Goal: Task Accomplishment & Management: Manage account settings

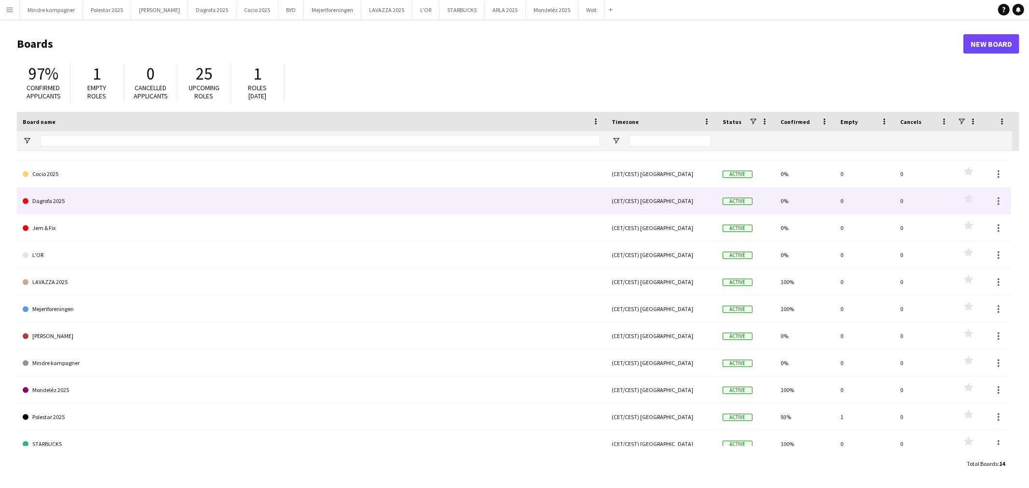
scroll to position [82, 0]
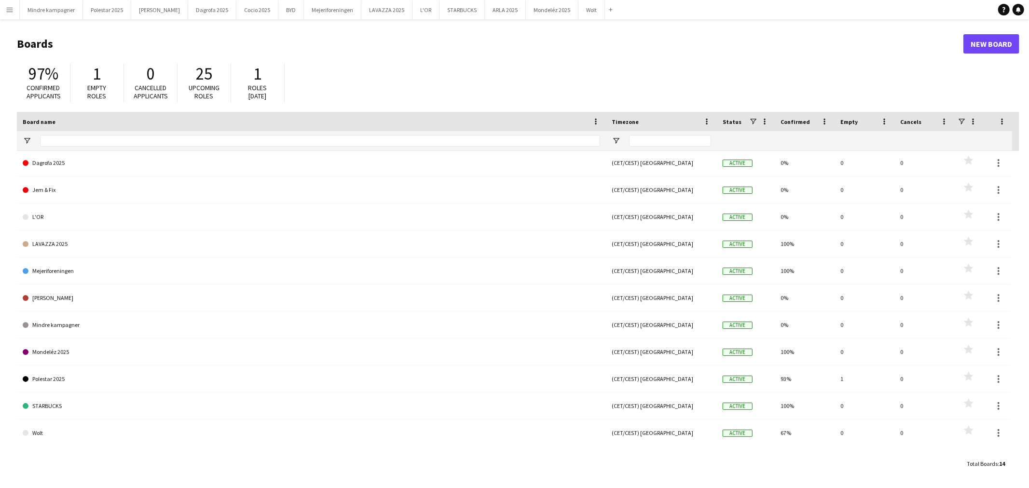
click at [9, 11] on app-icon "Menu" at bounding box center [10, 10] width 8 height 8
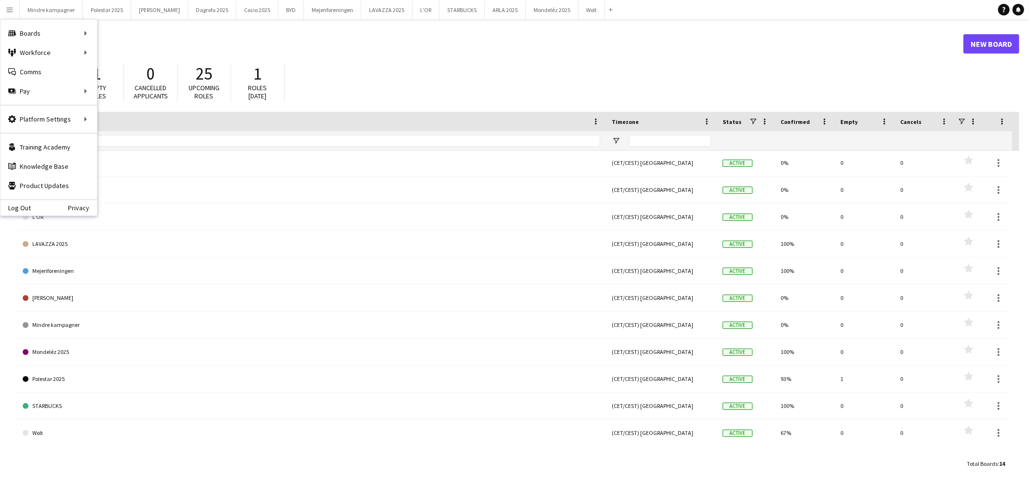
click at [9, 11] on app-icon "Menu" at bounding box center [10, 10] width 8 height 8
click at [335, 92] on div "97% Confirmed applicants 1 Empty roles 0 Cancelled applicants 25 Upcoming roles…" at bounding box center [518, 85] width 1003 height 53
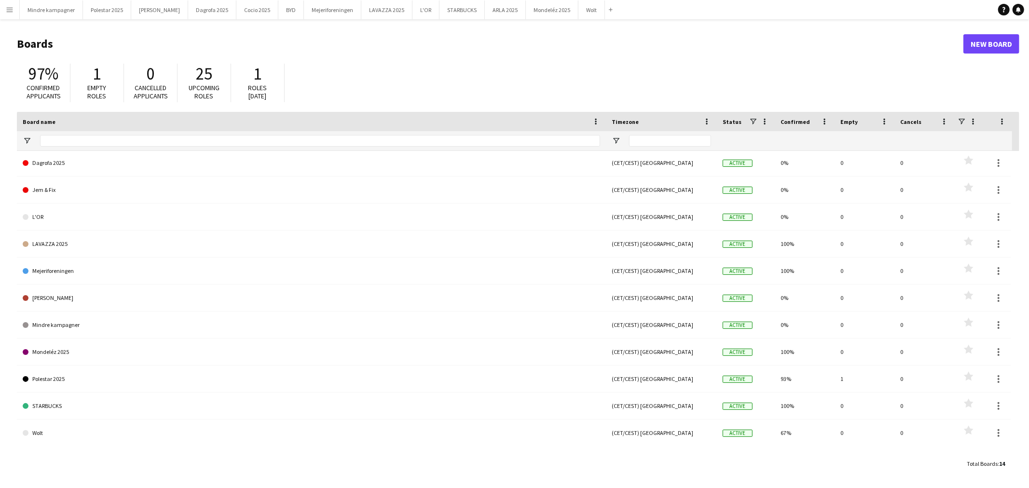
click at [101, 87] on span "Empty roles" at bounding box center [97, 91] width 19 height 17
click at [6, 9] on app-icon "Menu" at bounding box center [10, 10] width 8 height 8
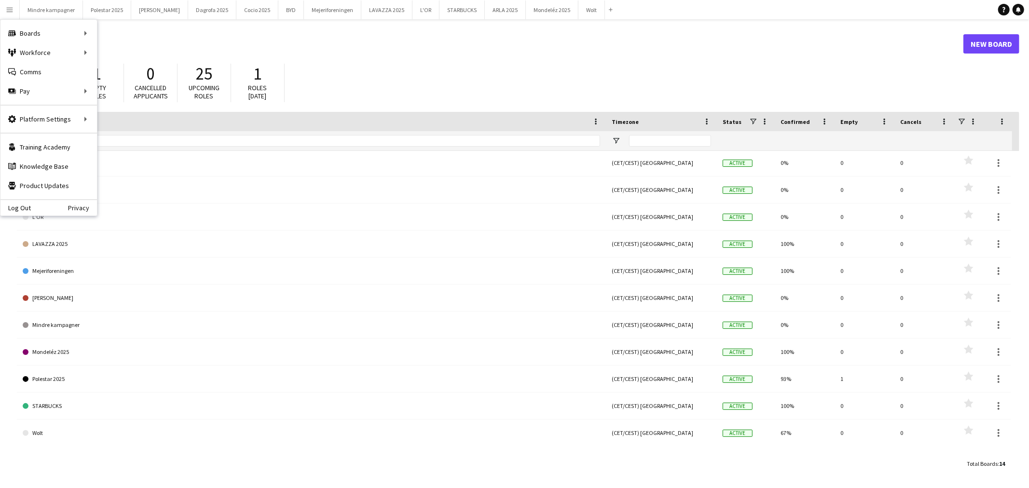
click at [9, 11] on app-icon "Menu" at bounding box center [10, 10] width 8 height 8
click at [11, 7] on app-icon "Menu" at bounding box center [10, 10] width 8 height 8
click at [8, 10] on app-icon "Menu" at bounding box center [10, 10] width 8 height 8
click at [348, 45] on h1 "Boards" at bounding box center [490, 44] width 947 height 14
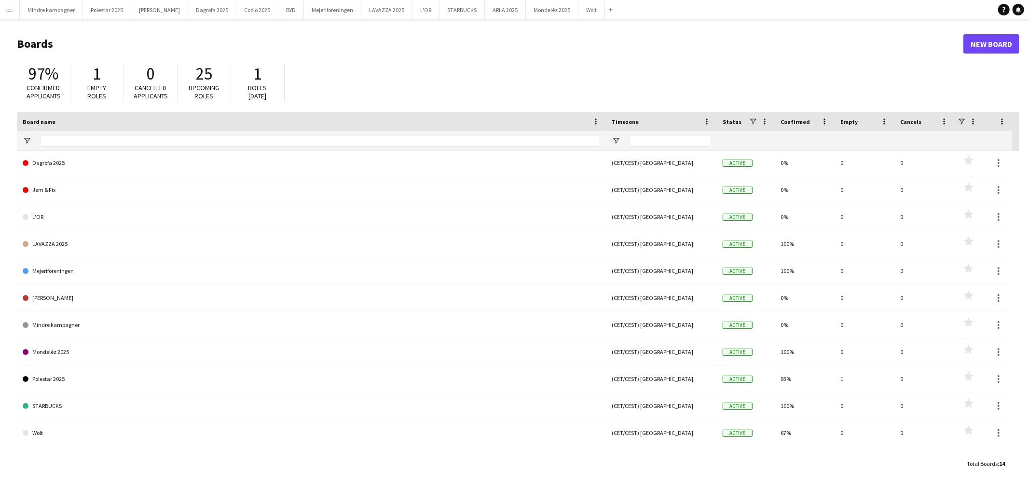
click at [212, 83] on span "25" at bounding box center [204, 73] width 16 height 21
click at [165, 89] on span "Cancelled applicants" at bounding box center [151, 91] width 34 height 17
click at [105, 12] on button "Polestar 2025 Close" at bounding box center [107, 9] width 48 height 19
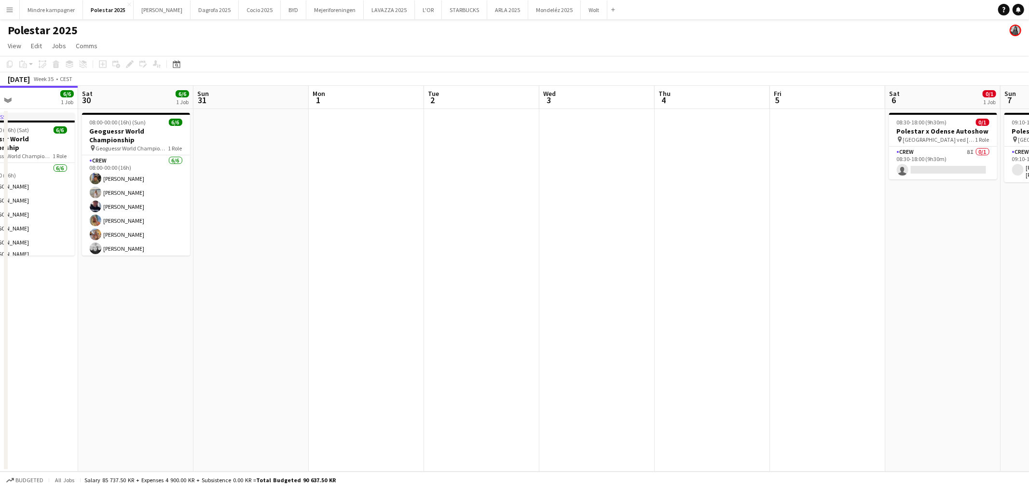
drag, startPoint x: 502, startPoint y: 233, endPoint x: 184, endPoint y: 253, distance: 318.6
click at [186, 253] on app-calendar-viewport "Tue 26 Wed 27 Thu 28 1/1 1 Job Fri 29 6/6 1 Job Sat 30 6/6 1 Job Sun 31 Mon 1 T…" at bounding box center [514, 279] width 1029 height 386
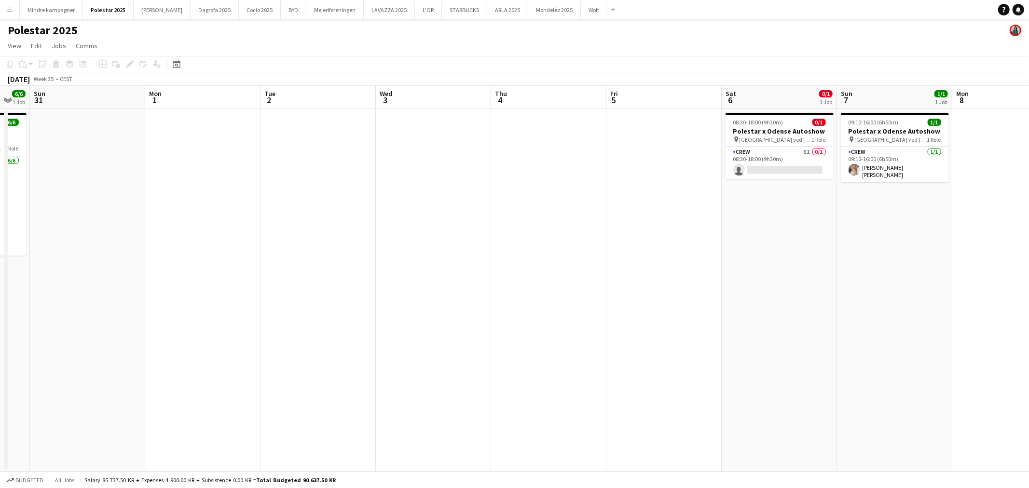
drag, startPoint x: 240, startPoint y: 275, endPoint x: 155, endPoint y: 280, distance: 85.5
click at [159, 280] on app-calendar-viewport "Thu 28 1/1 1 Job Fri 29 6/6 1 Job Sat 30 6/6 1 Job Sun 31 Mon 1 Tue 2 Wed 3 Thu…" at bounding box center [514, 279] width 1029 height 386
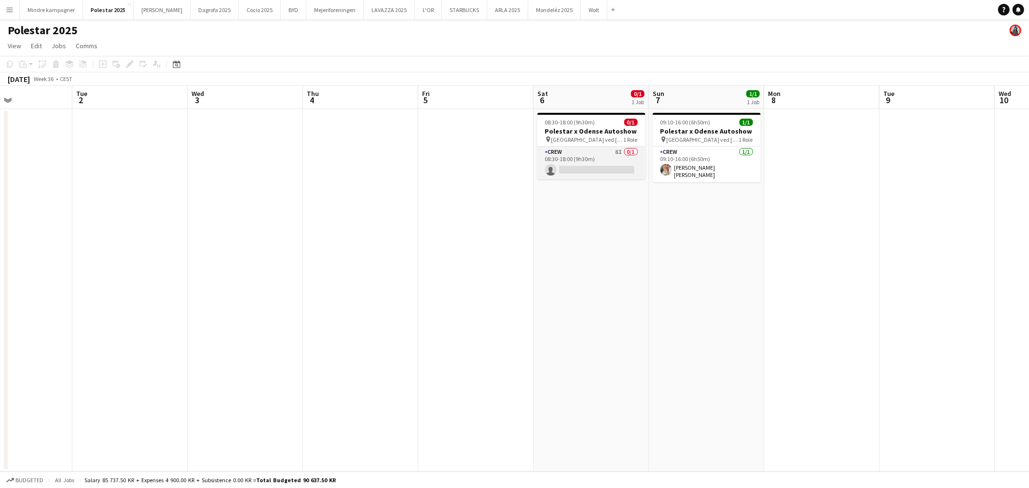
click at [591, 154] on app-card-role "Crew 8I 0/1 08:30-18:00 (9h30m) single-neutral-actions" at bounding box center [591, 163] width 108 height 33
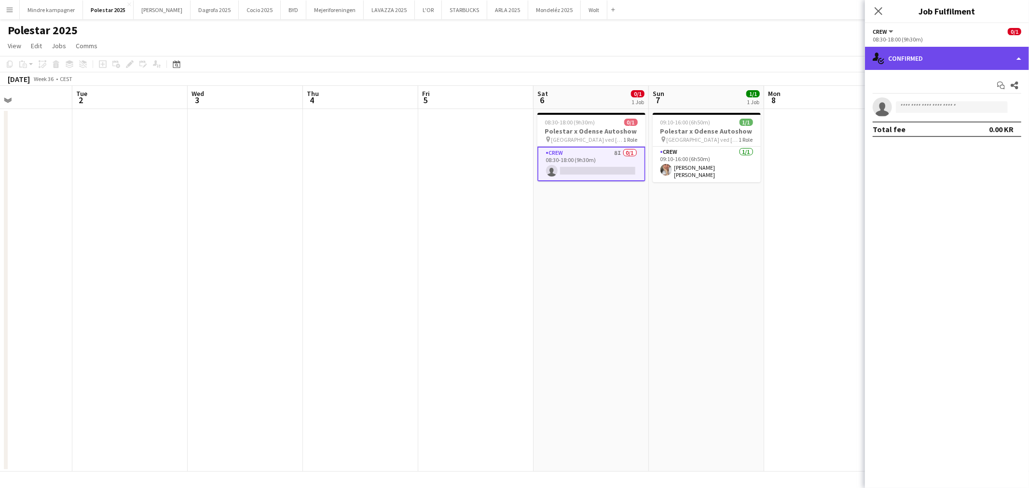
click at [957, 47] on div "single-neutral-actions-check-2 Confirmed" at bounding box center [947, 58] width 164 height 23
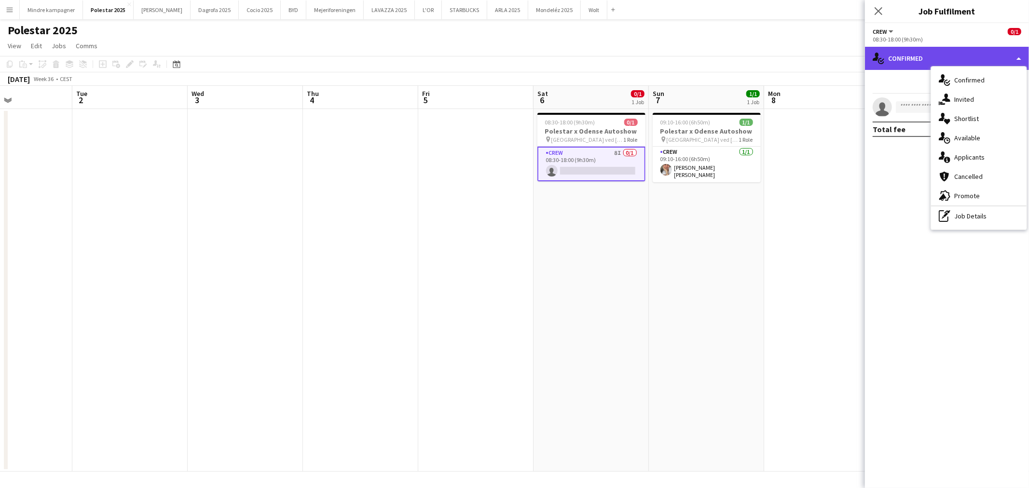
click at [909, 58] on div "single-neutral-actions-check-2 Confirmed" at bounding box center [947, 58] width 164 height 23
click at [772, 268] on app-date-cell at bounding box center [821, 290] width 115 height 363
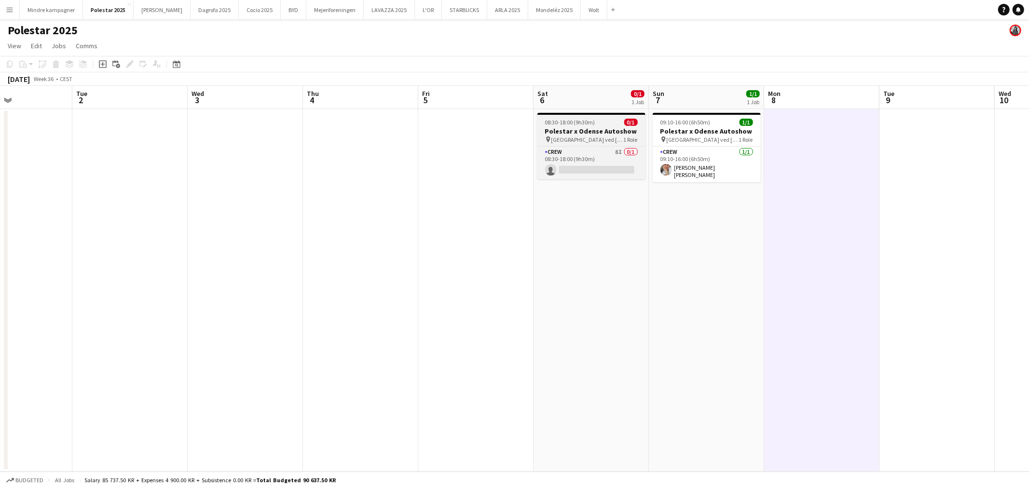
click at [592, 134] on h3 "Polestar x Odense Autoshow" at bounding box center [591, 131] width 108 height 9
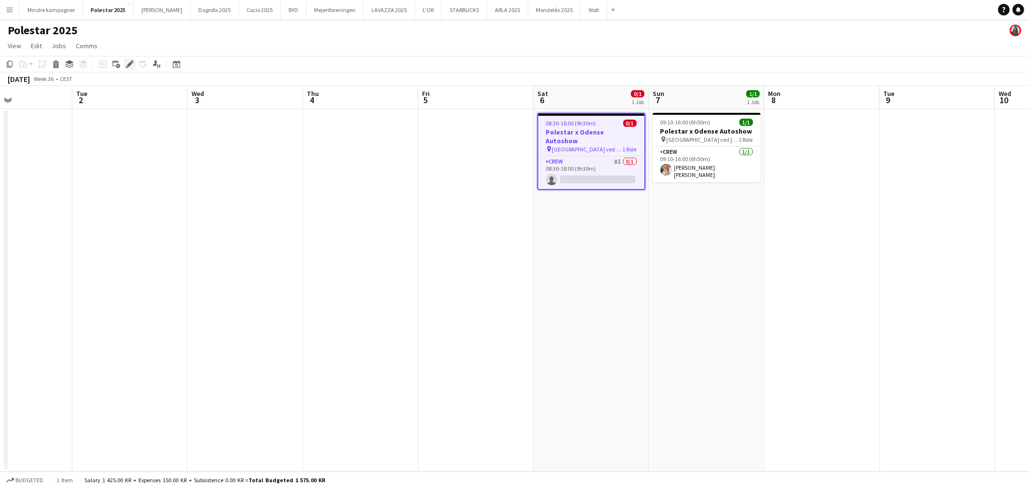
click at [129, 64] on icon at bounding box center [129, 64] width 5 height 5
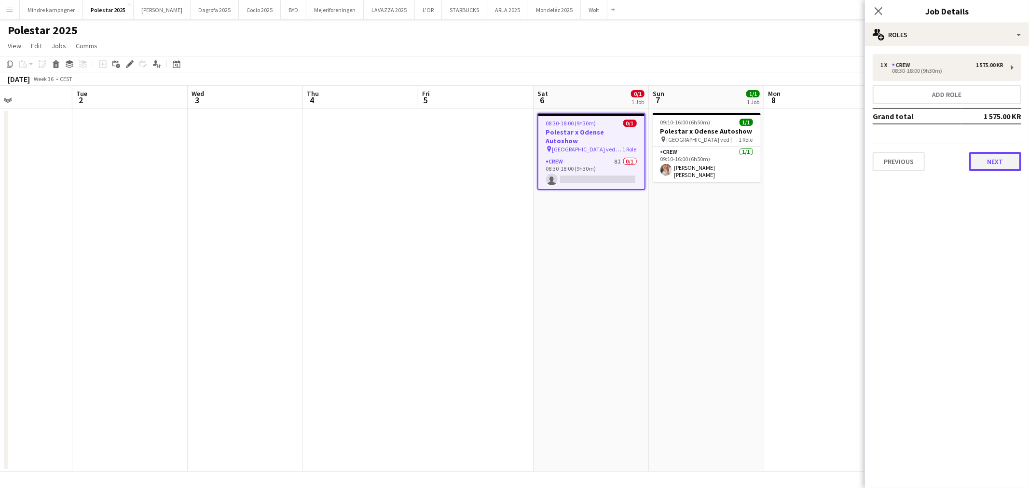
click at [994, 160] on button "Next" at bounding box center [995, 161] width 52 height 19
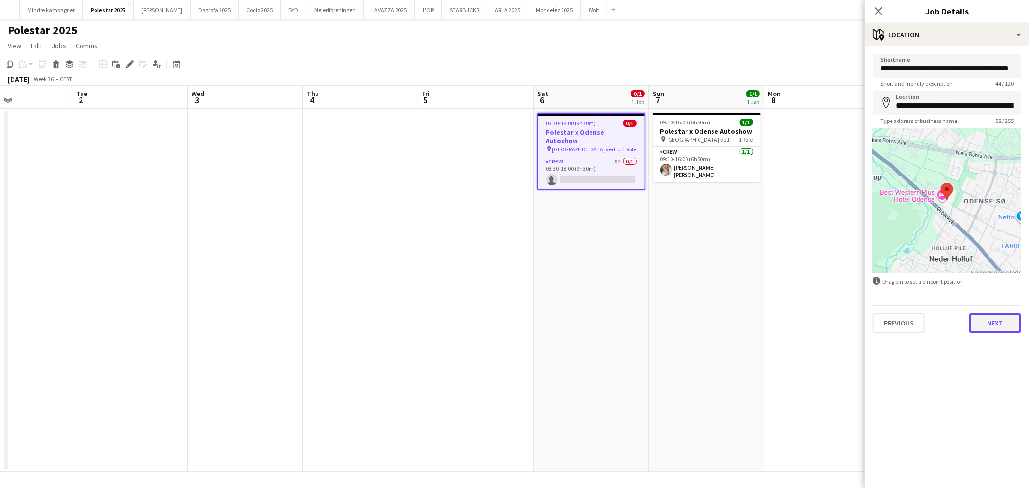
click at [987, 324] on button "Next" at bounding box center [995, 323] width 52 height 19
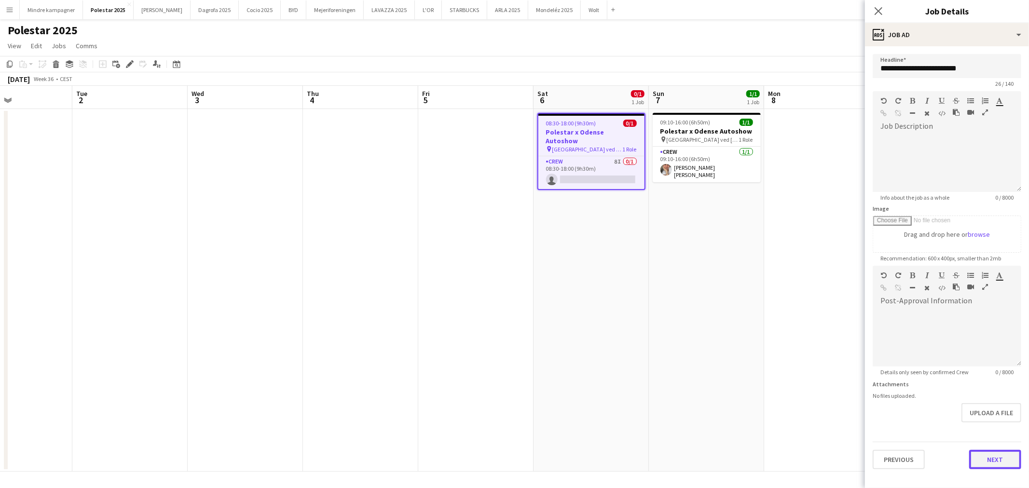
click at [983, 461] on button "Next" at bounding box center [995, 459] width 52 height 19
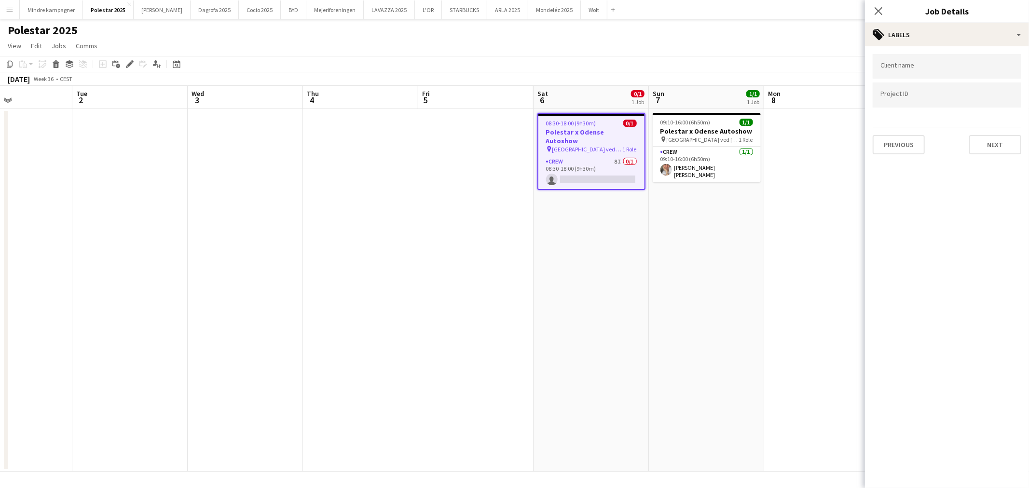
click at [938, 68] on input "Type to search client labels..." at bounding box center [946, 66] width 133 height 9
type input "****"
click at [920, 97] on div "Polestar" at bounding box center [947, 95] width 149 height 23
click at [920, 97] on input "Type to search project ID labels..." at bounding box center [946, 98] width 133 height 9
paste input "*********"
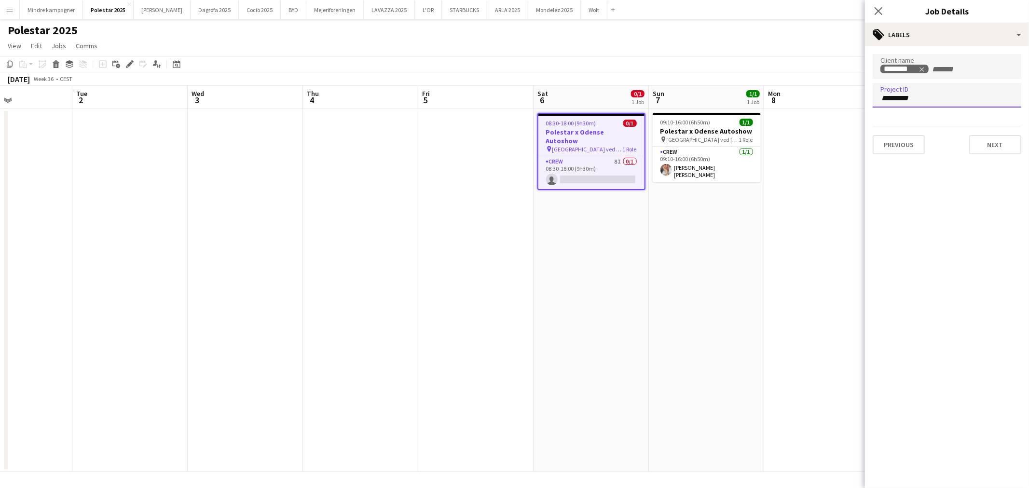
type input "*********"
click at [701, 137] on span "[GEOGRAPHIC_DATA] ved [GEOGRAPHIC_DATA]." at bounding box center [703, 139] width 72 height 7
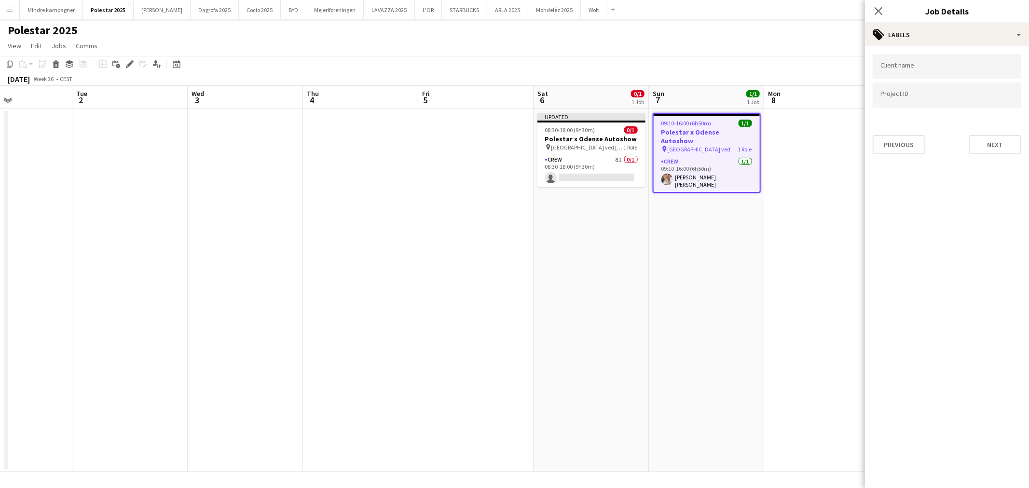
click at [898, 68] on input "Type to search client labels..." at bounding box center [946, 66] width 133 height 9
type input "****"
click at [911, 93] on div "Polestar" at bounding box center [947, 95] width 149 height 23
click at [909, 104] on div at bounding box center [947, 95] width 149 height 25
paste input "*********"
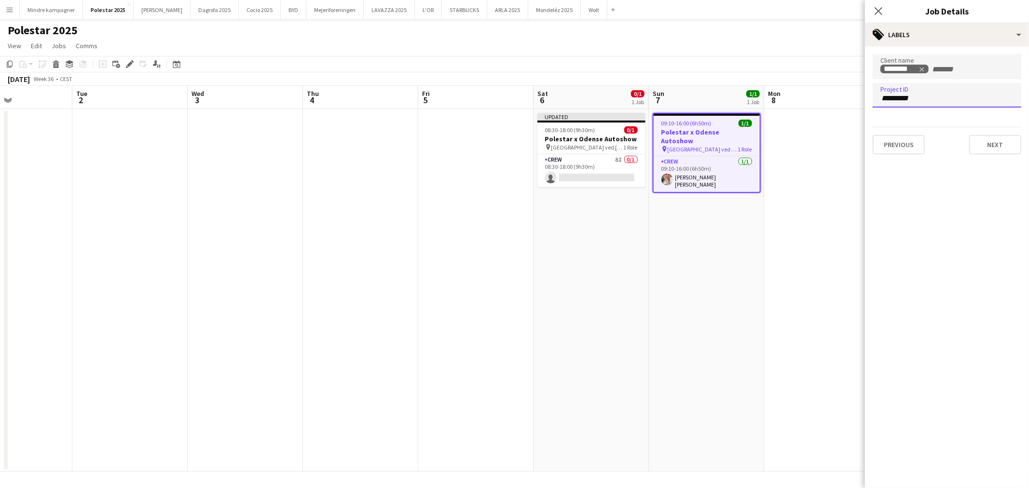
type input "*********"
click at [744, 287] on app-date-cell "09:10-16:00 (6h50m) 1/1 Polestar x Odense Autoshow pin [GEOGRAPHIC_DATA] ved [G…" at bounding box center [706, 290] width 115 height 363
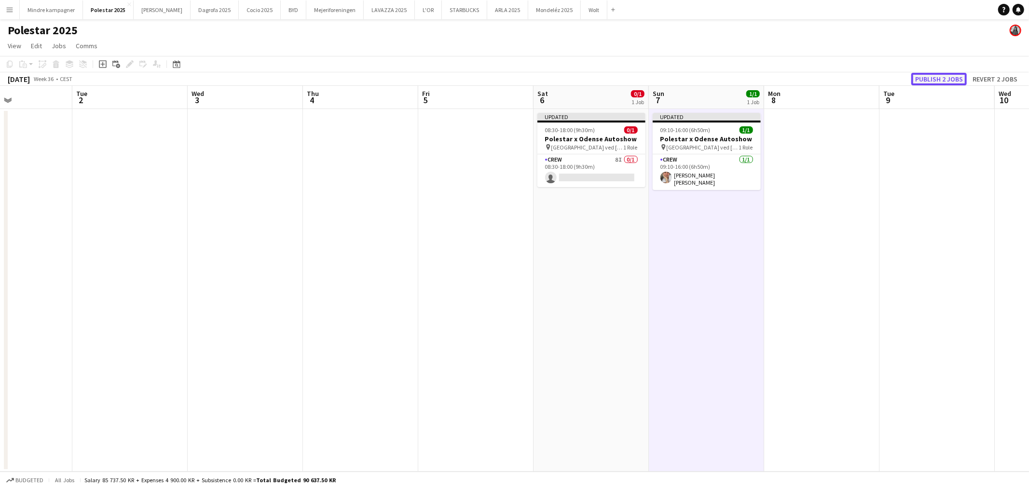
click at [952, 81] on button "Publish 2 jobs" at bounding box center [938, 79] width 55 height 13
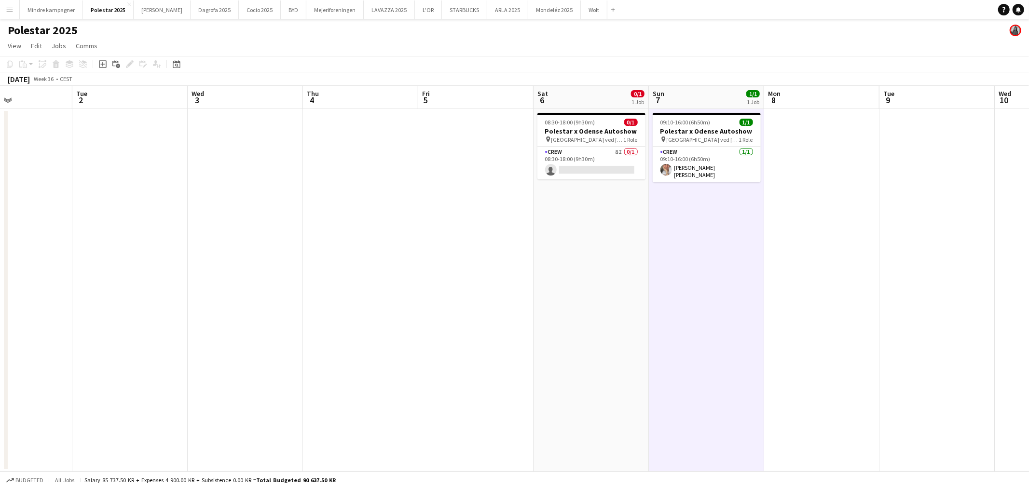
click at [603, 316] on app-date-cell "08:30-18:00 (9h30m) 0/1 Polestar x Odense Autoshow pin [GEOGRAPHIC_DATA] ved [G…" at bounding box center [591, 290] width 115 height 363
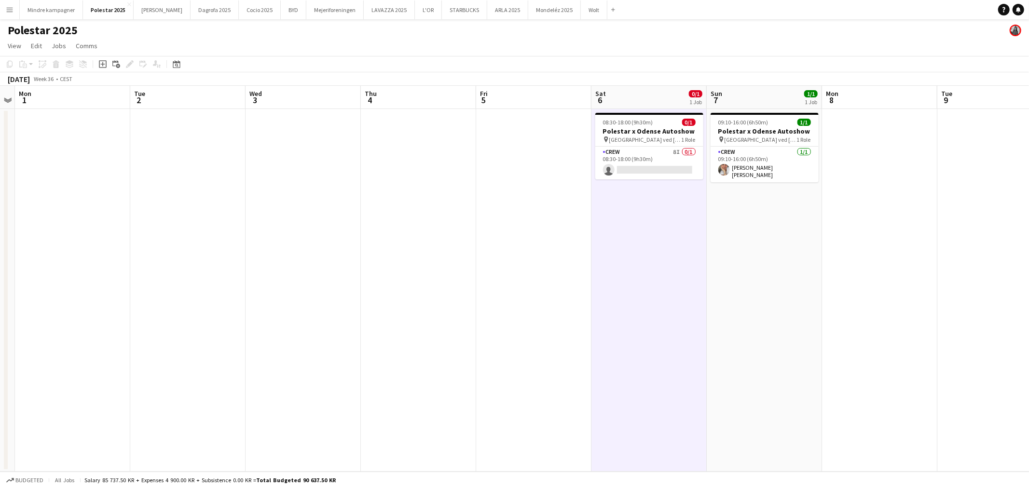
drag, startPoint x: 732, startPoint y: 299, endPoint x: 655, endPoint y: 315, distance: 78.8
click at [655, 315] on app-calendar-viewport "Fri 29 6/6 1 Job Sat 30 6/6 1 Job Sun 31 Mon 1 Tue 2 Wed 3 Thu 4 Fri 5 Sat 6 0/…" at bounding box center [514, 279] width 1029 height 386
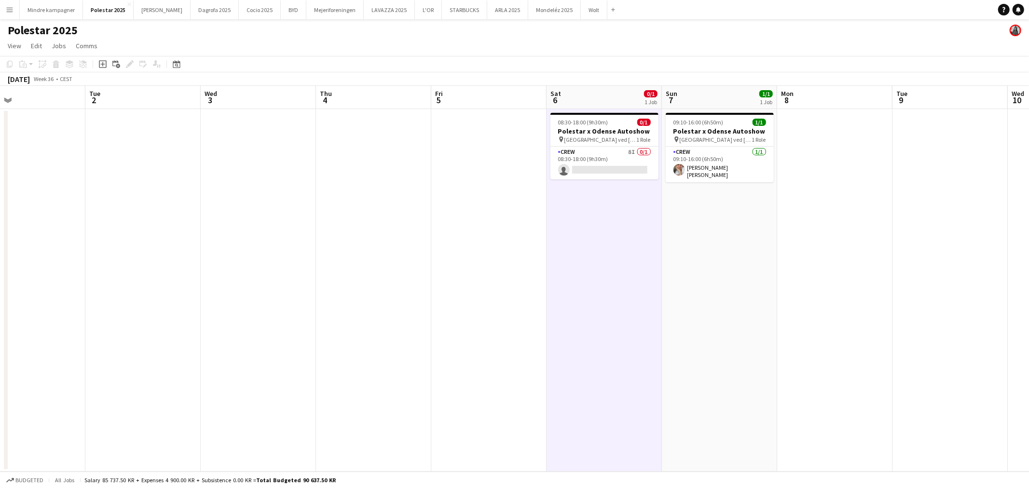
drag, startPoint x: 800, startPoint y: 325, endPoint x: 655, endPoint y: 333, distance: 145.0
click at [656, 333] on app-calendar-viewport "Sat 30 6/6 1 Job Sun 31 Mon 1 Tue 2 Wed 3 Thu 4 Fri 5 Sat 6 0/1 1 Job Sun 7 1/1…" at bounding box center [514, 279] width 1029 height 386
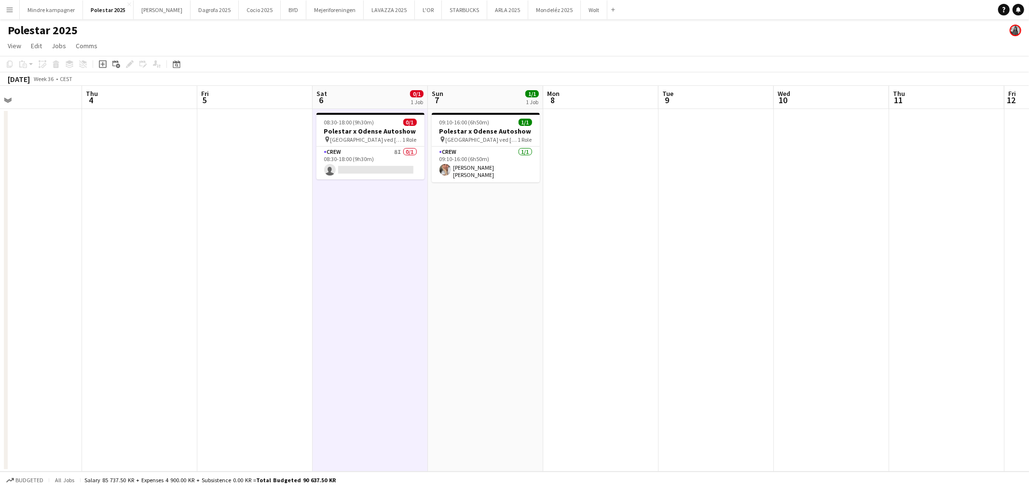
drag, startPoint x: 547, startPoint y: 331, endPoint x: 601, endPoint y: 325, distance: 54.0
click at [594, 326] on app-calendar-viewport "Mon 1 Tue 2 Wed 3 Thu 4 Fri 5 Sat 6 0/1 1 Job Sun 7 1/1 1 Job Mon 8 Tue 9 Wed 1…" at bounding box center [514, 279] width 1029 height 386
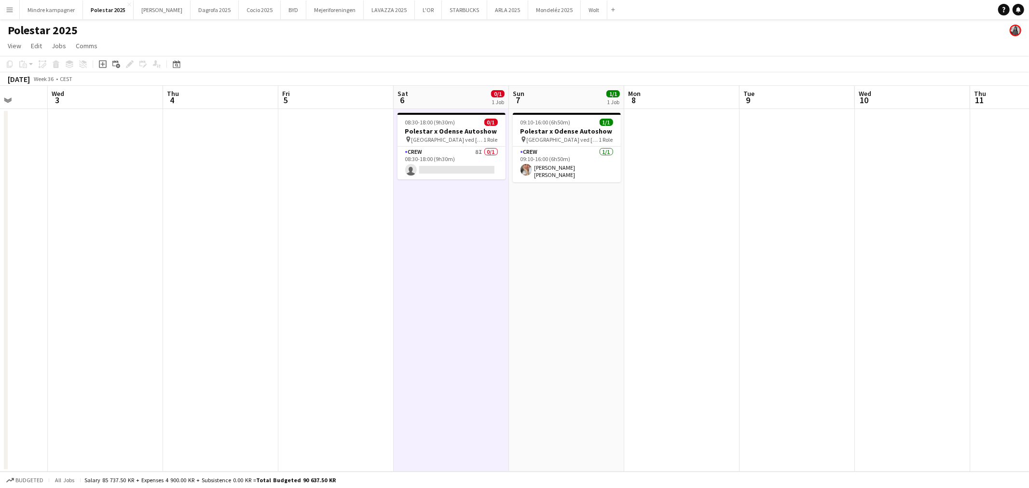
click at [650, 324] on app-calendar-viewport "Sun 31 Mon 1 Tue 2 Wed 3 Thu 4 Fri 5 Sat 6 0/1 1 Job Sun 7 1/1 1 Job Mon 8 Tue …" at bounding box center [514, 279] width 1029 height 386
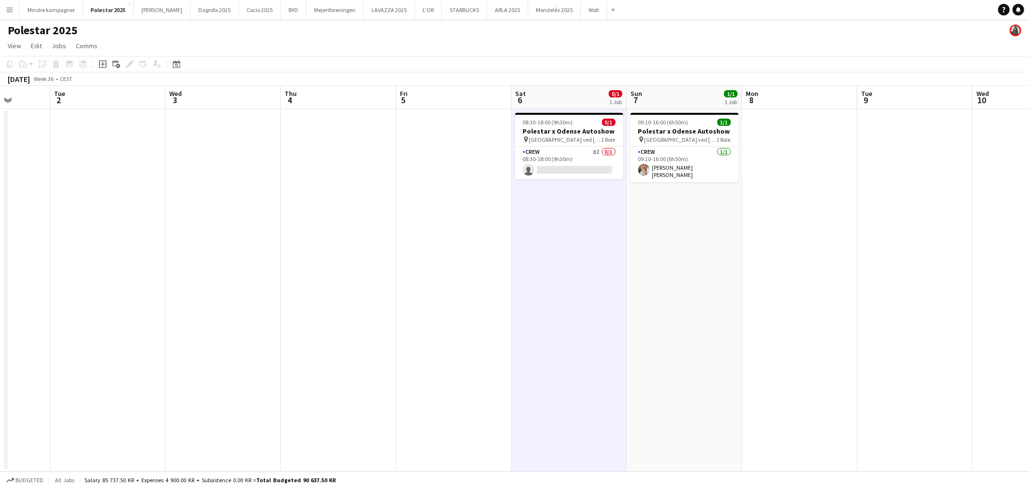
drag, startPoint x: 589, startPoint y: 329, endPoint x: 673, endPoint y: 321, distance: 84.7
click at [650, 327] on app-calendar-viewport "Sat 30 6/6 1 Job Sun 31 Mon 1 Tue 2 Wed 3 Thu 4 Fri 5 Sat 6 0/1 1 Job Sun 7 1/1…" at bounding box center [514, 279] width 1029 height 386
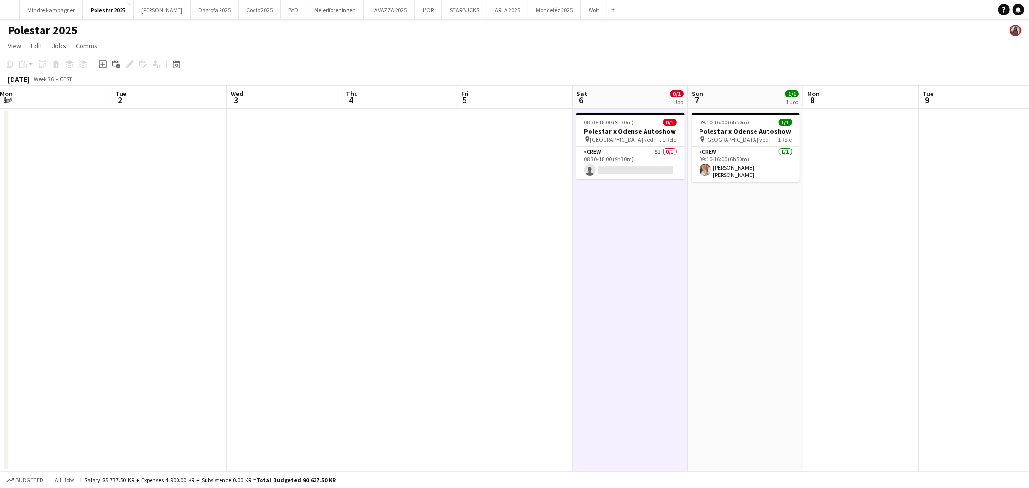
drag, startPoint x: 539, startPoint y: 307, endPoint x: 371, endPoint y: 164, distance: 221.5
click at [546, 307] on app-calendar-viewport "Sat 30 6/6 1 Job Sun 31 Mon 1 Tue 2 Wed 3 Thu 4 Fri 5 Sat 6 0/1 1 Job Sun 7 1/1…" at bounding box center [514, 279] width 1029 height 386
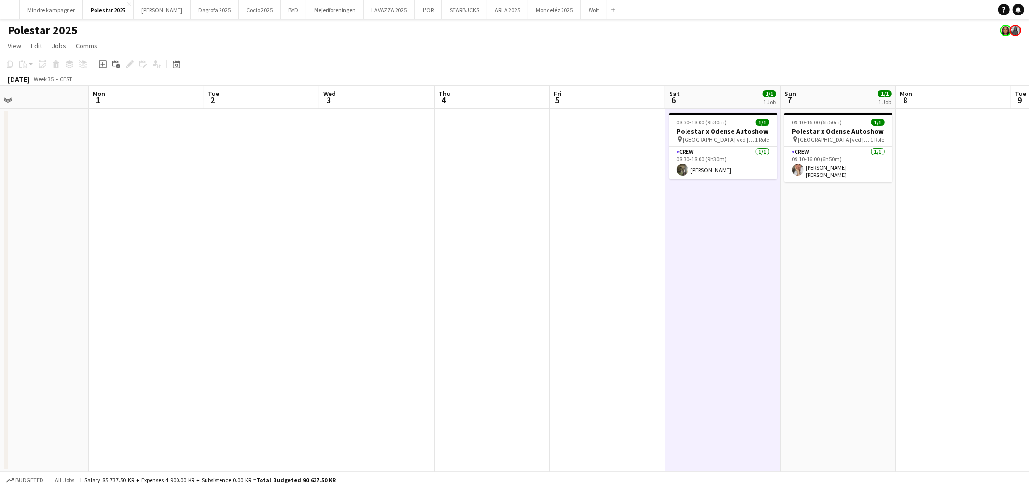
click at [3, 9] on button "Menu" at bounding box center [9, 9] width 19 height 19
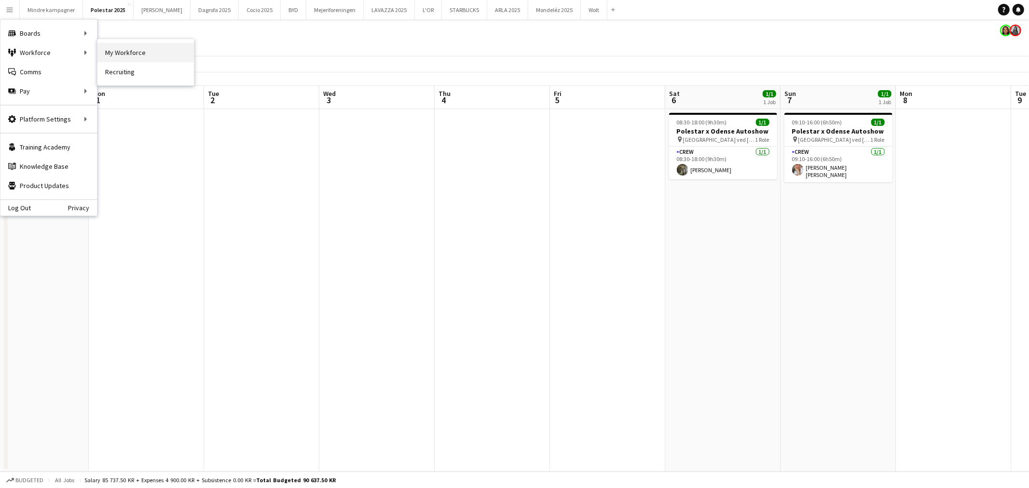
click at [124, 54] on link "My Workforce" at bounding box center [145, 52] width 96 height 19
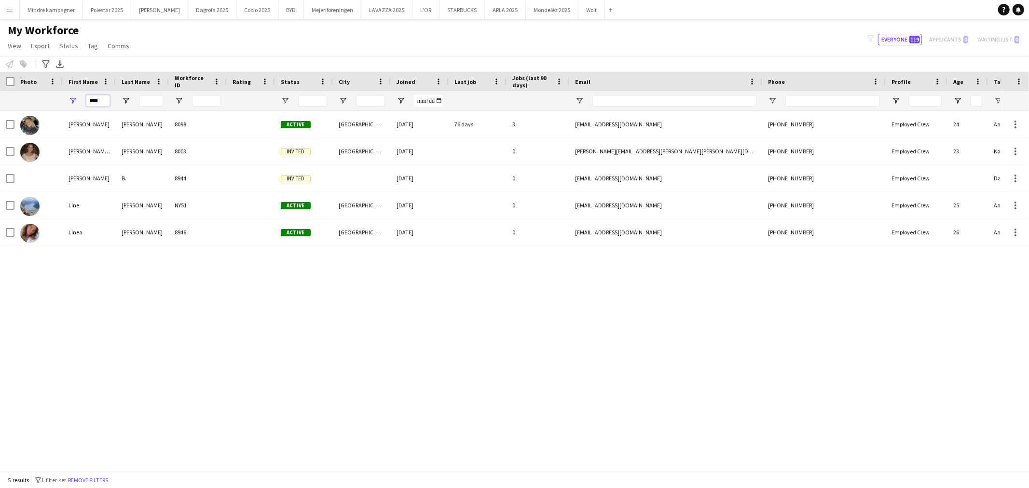
click at [103, 97] on input "****" at bounding box center [98, 101] width 24 height 12
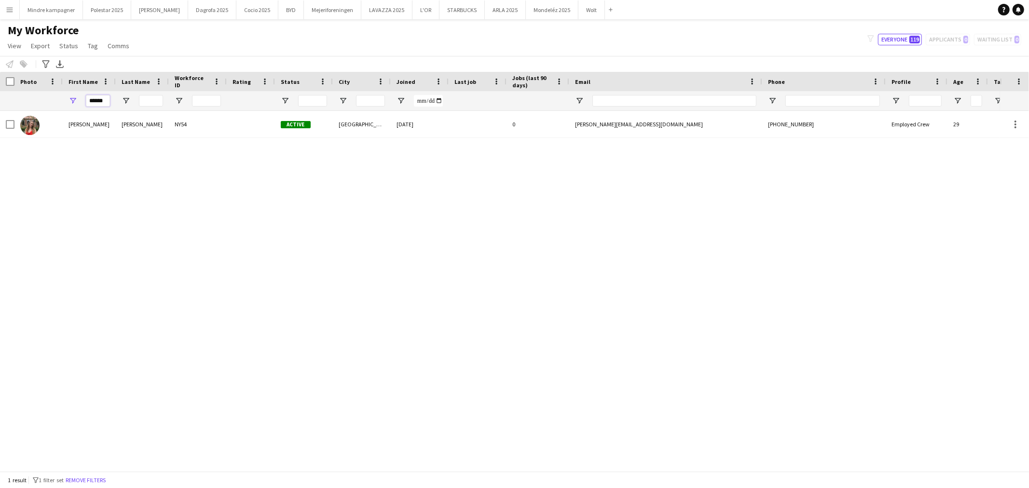
type input "******"
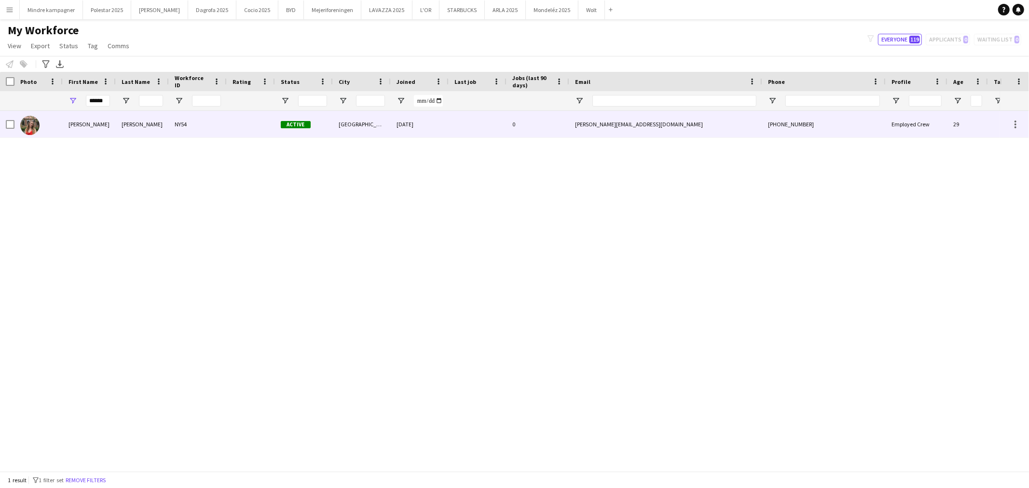
click at [129, 121] on div "[PERSON_NAME]" at bounding box center [142, 124] width 53 height 27
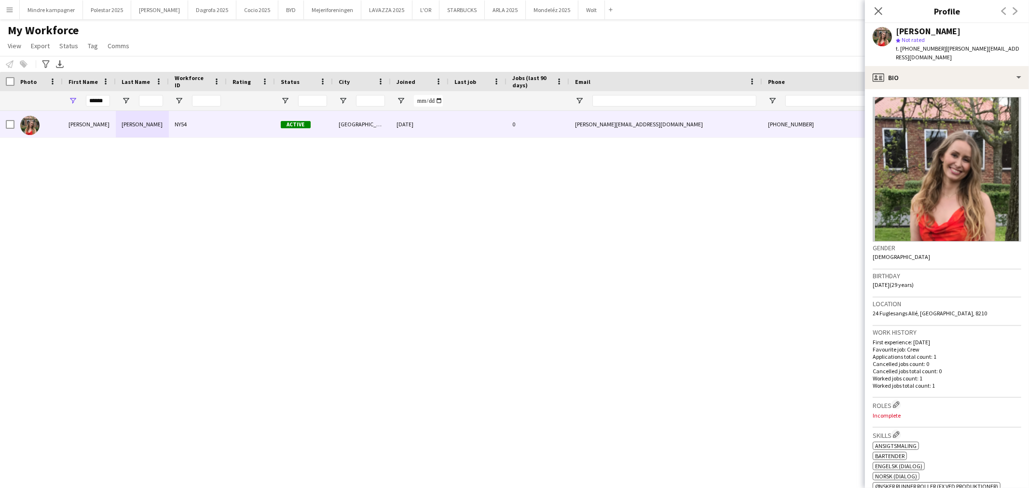
drag, startPoint x: 1005, startPoint y: 50, endPoint x: 935, endPoint y: 49, distance: 70.4
click at [935, 49] on div "[PERSON_NAME] star Not rated t. [PHONE_NUMBER] | [PERSON_NAME][EMAIL_ADDRESS][D…" at bounding box center [947, 44] width 164 height 43
copy span "[PERSON_NAME][EMAIL_ADDRESS][DOMAIN_NAME]"
click at [894, 401] on app-icon "Edit crew company roles" at bounding box center [896, 404] width 7 height 7
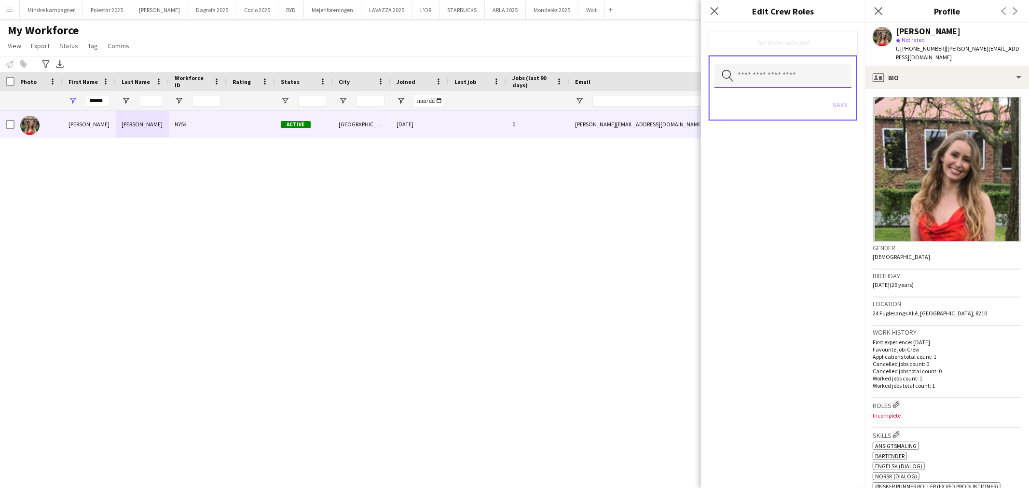
click at [788, 69] on input "text" at bounding box center [782, 76] width 137 height 24
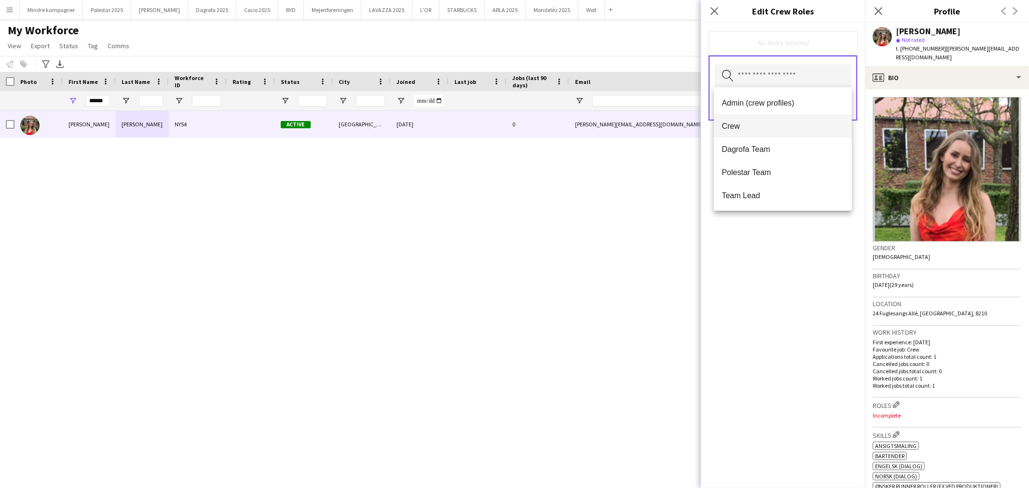
click at [749, 124] on span "Crew" at bounding box center [783, 126] width 123 height 9
click at [817, 223] on div "Crew Remove Search by role type Save" at bounding box center [783, 255] width 164 height 465
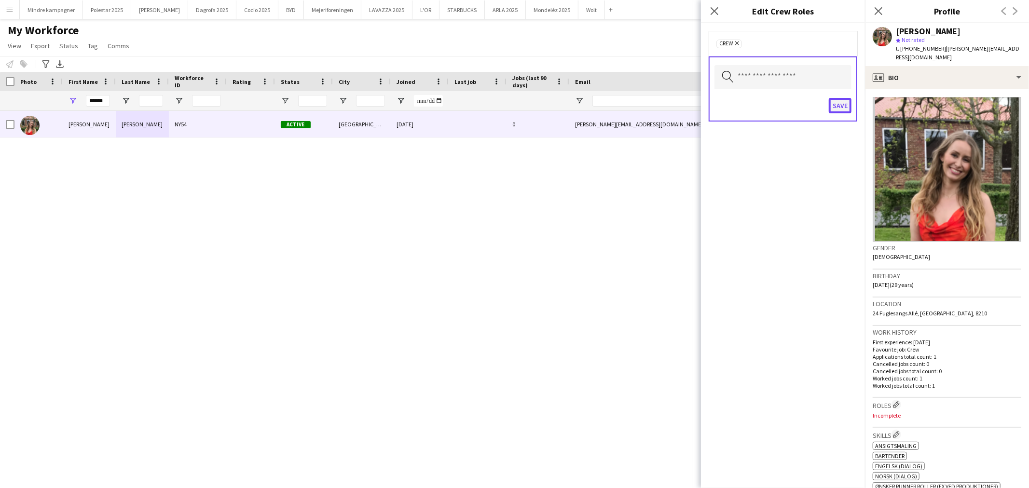
click at [845, 105] on button "Save" at bounding box center [840, 105] width 23 height 15
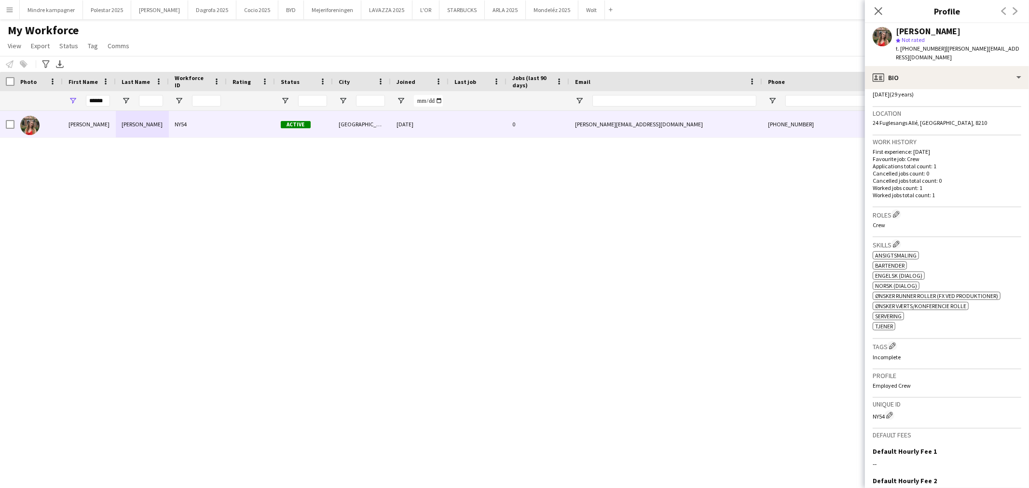
scroll to position [214, 0]
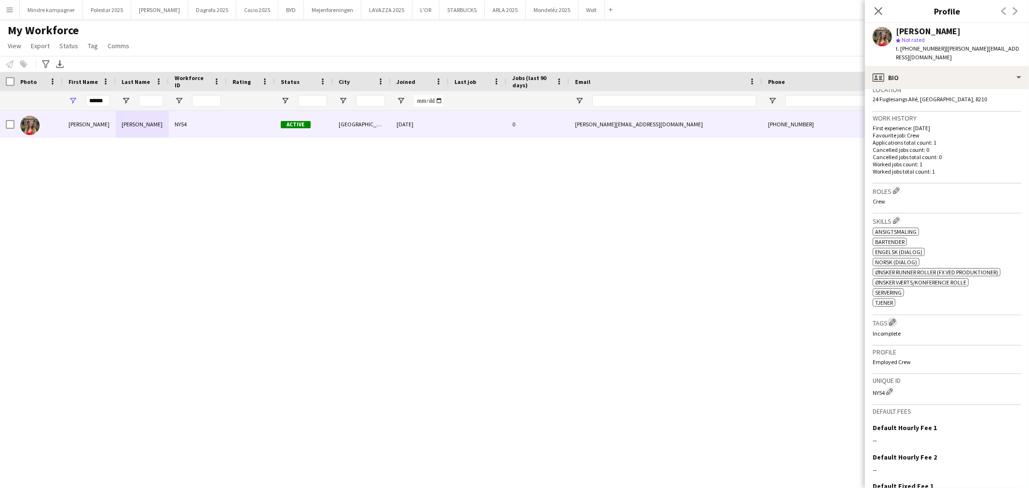
click at [893, 319] on app-icon "Edit crew company tags" at bounding box center [892, 322] width 7 height 7
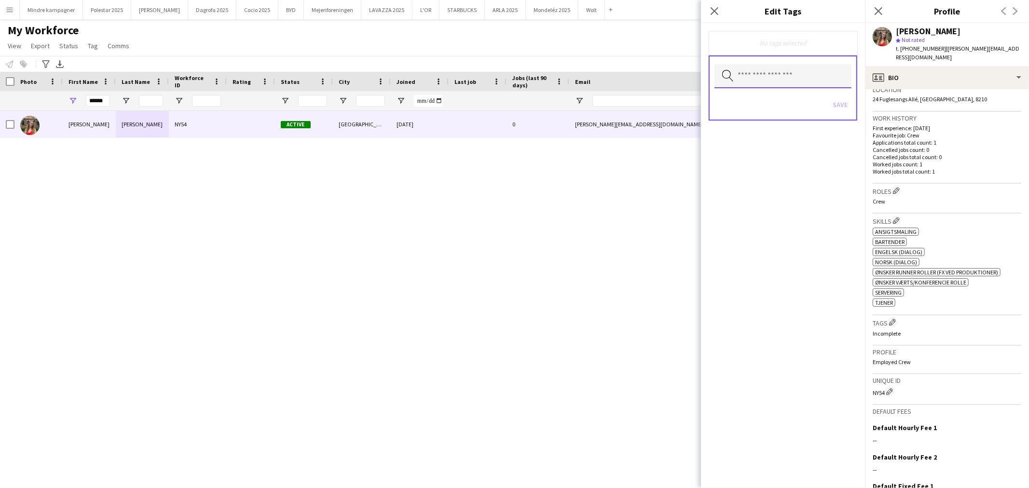
click at [789, 83] on input "text" at bounding box center [782, 76] width 137 height 24
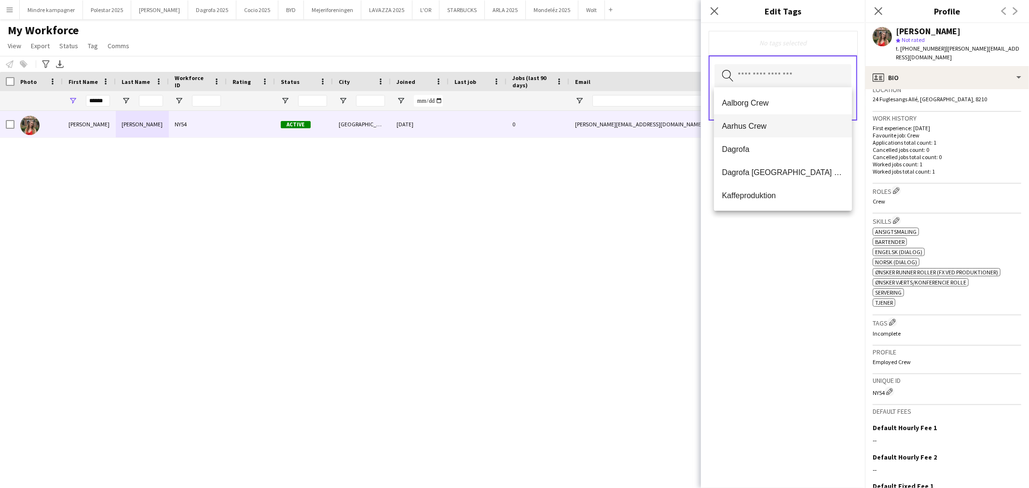
click at [777, 126] on span "Aarhus Crew" at bounding box center [783, 126] width 123 height 9
click at [790, 278] on div "Aarhus Crew Remove Search by tag name Save" at bounding box center [783, 255] width 164 height 465
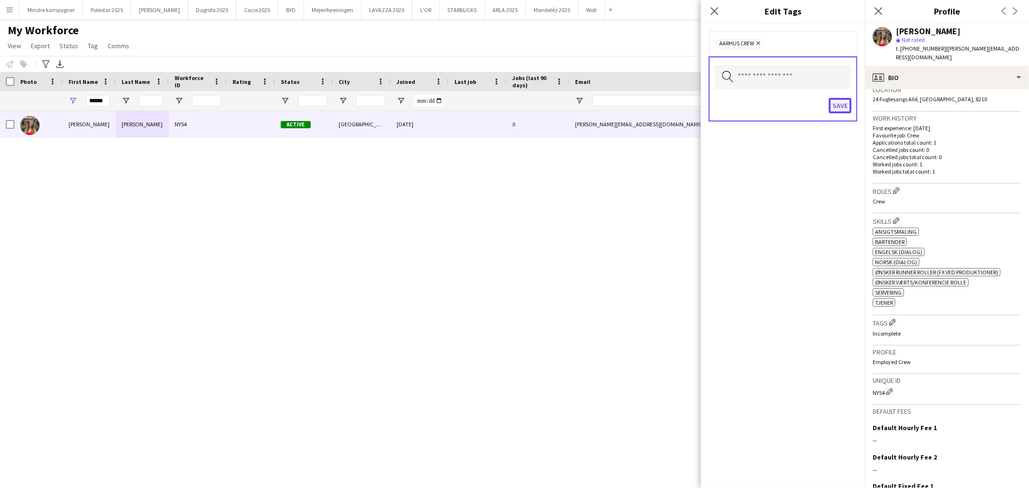
click at [840, 105] on button "Save" at bounding box center [840, 105] width 23 height 15
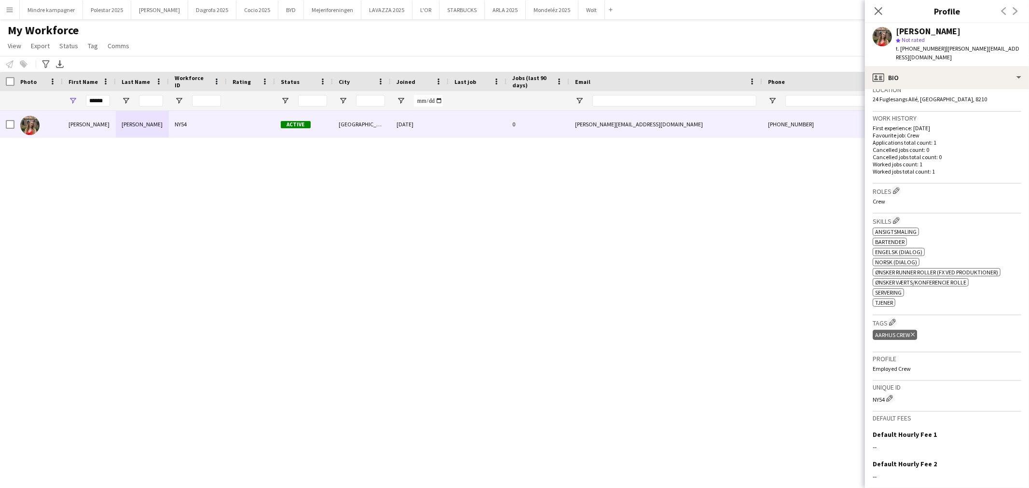
click at [769, 243] on div "[PERSON_NAME] NY54 Active [GEOGRAPHIC_DATA] [DATE] 0 [PERSON_NAME][EMAIL_ADDRES…" at bounding box center [500, 287] width 1000 height 352
click at [872, 9] on app-icon "Close pop-in" at bounding box center [879, 11] width 14 height 14
